Goal: Check status

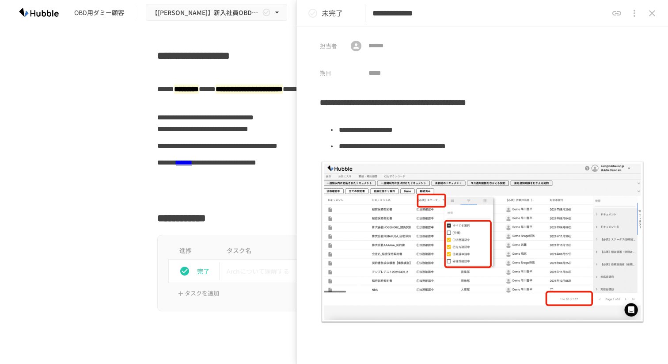
scroll to position [3316, 0]
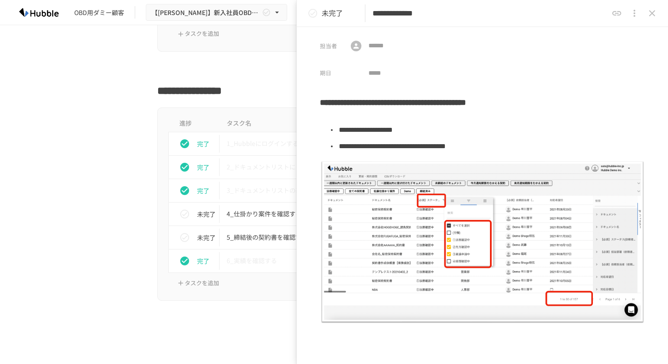
click at [182, 95] on h2 "**********" at bounding box center [334, 87] width 354 height 21
click at [654, 14] on icon "close drawer" at bounding box center [652, 13] width 11 height 11
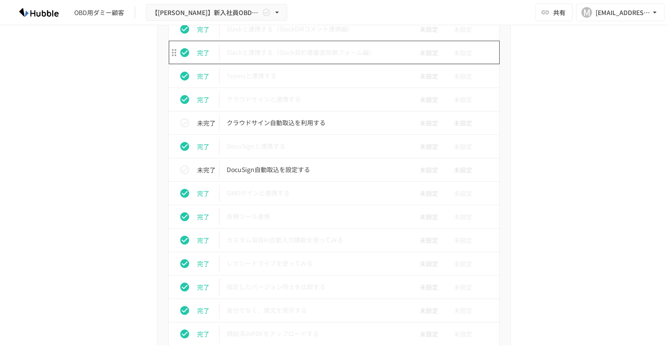
scroll to position [800, 0]
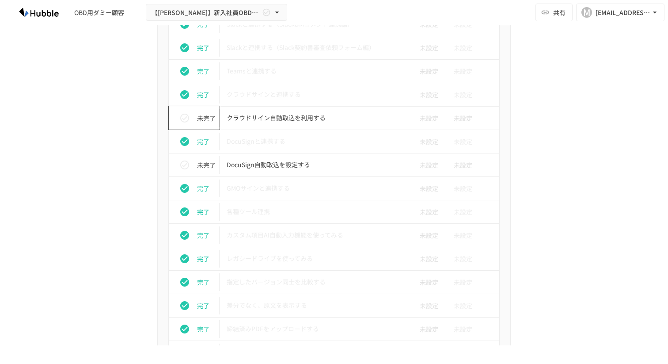
click at [184, 117] on icon "status" at bounding box center [184, 118] width 11 height 11
click at [184, 165] on icon "status" at bounding box center [184, 164] width 9 height 9
click at [137, 187] on div "進捗 タスク名 担当者 期限 完了 Hubbleにログインする 未設定 未設定 完了 ユーザーを追加する 未設定 未設定 完了 フォルダを作成する 未設定 未…" at bounding box center [334, 2] width 539 height 873
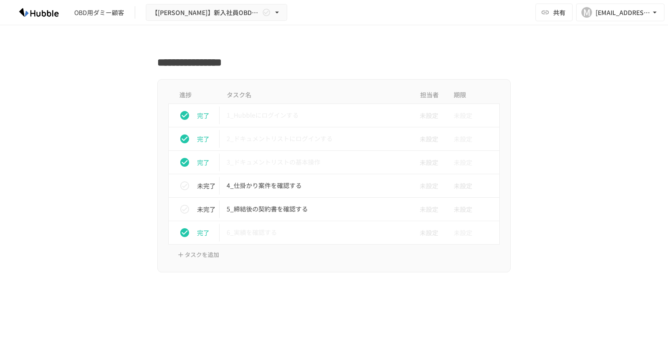
scroll to position [3327, 0]
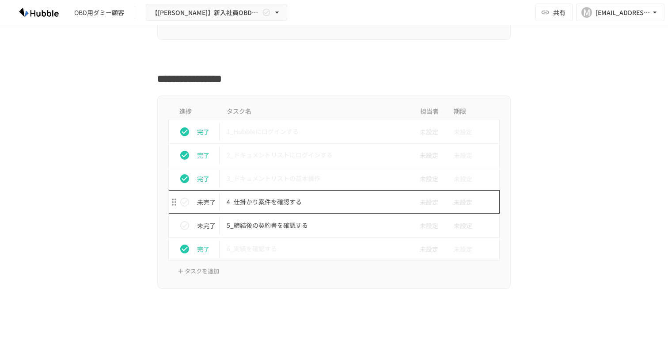
click at [259, 205] on p "4_仕掛かり案件を確認する" at bounding box center [316, 201] width 178 height 11
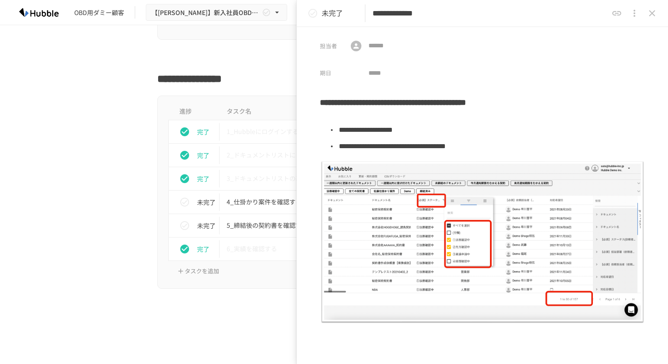
click at [651, 15] on icon "close drawer" at bounding box center [652, 13] width 11 height 11
